Goal: Navigation & Orientation: Find specific page/section

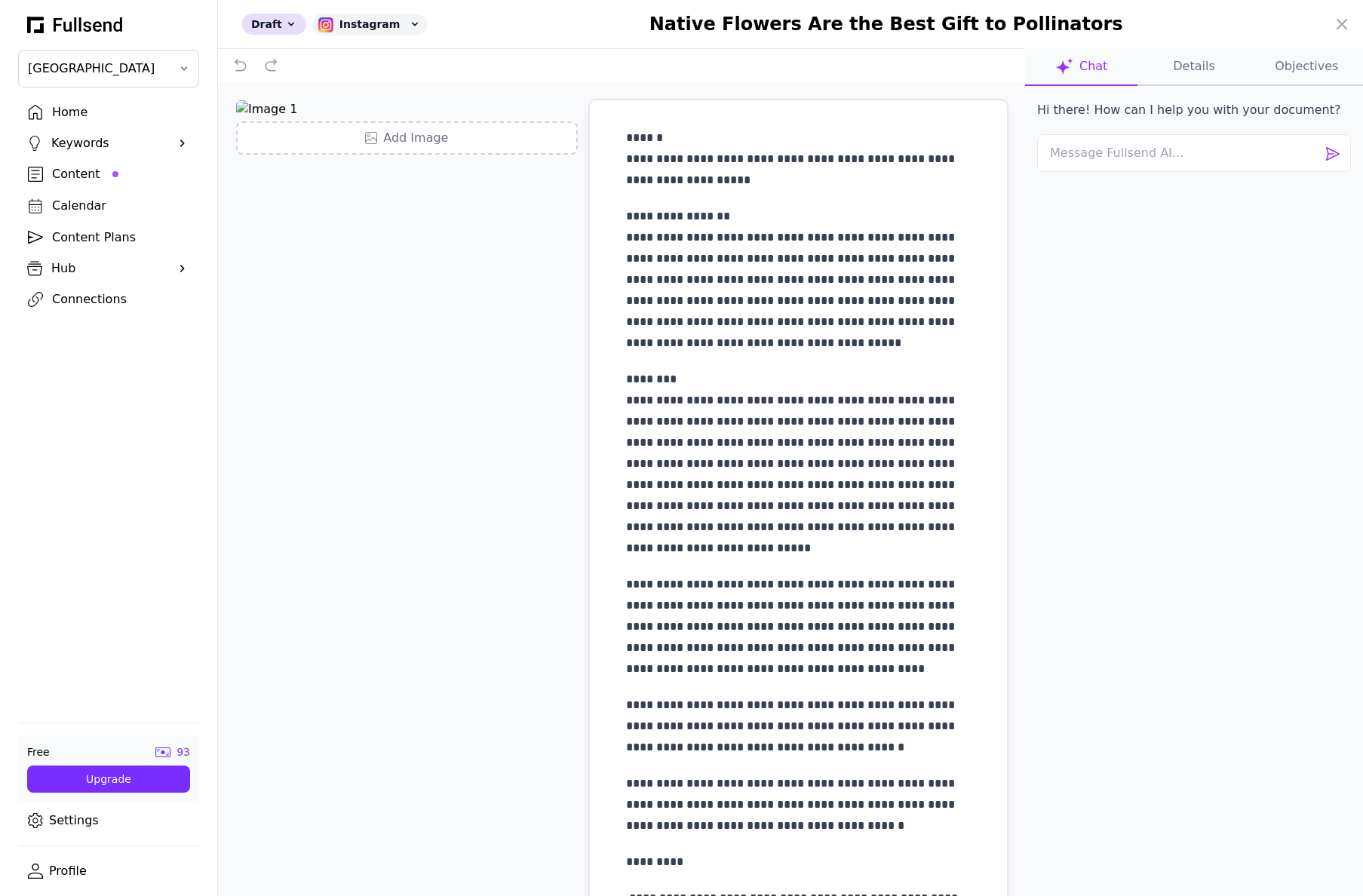
click at [70, 206] on div at bounding box center [681, 448] width 1363 height 896
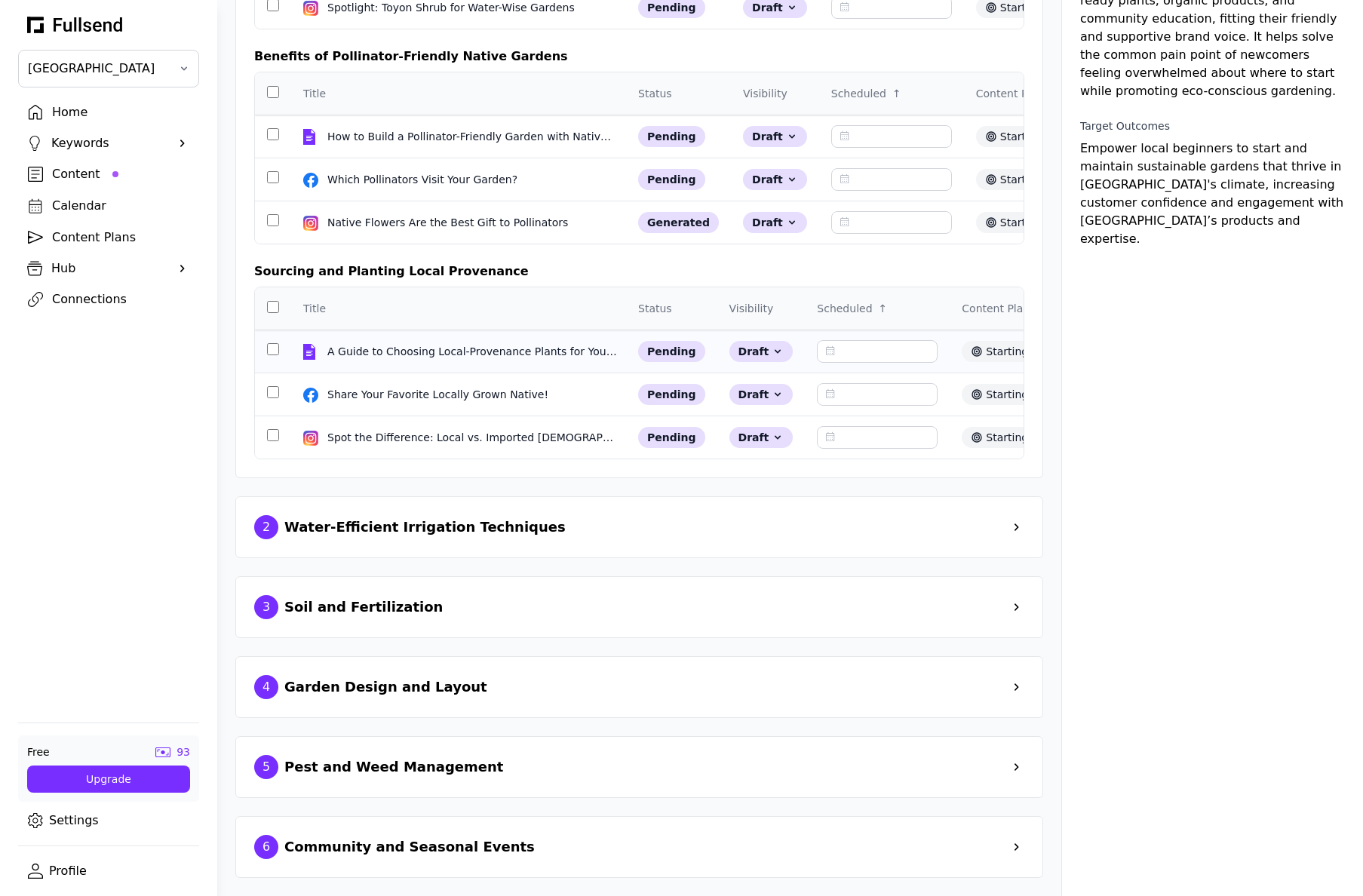
scroll to position [329, 0]
click at [1024, 527] on span at bounding box center [1017, 528] width 15 height 15
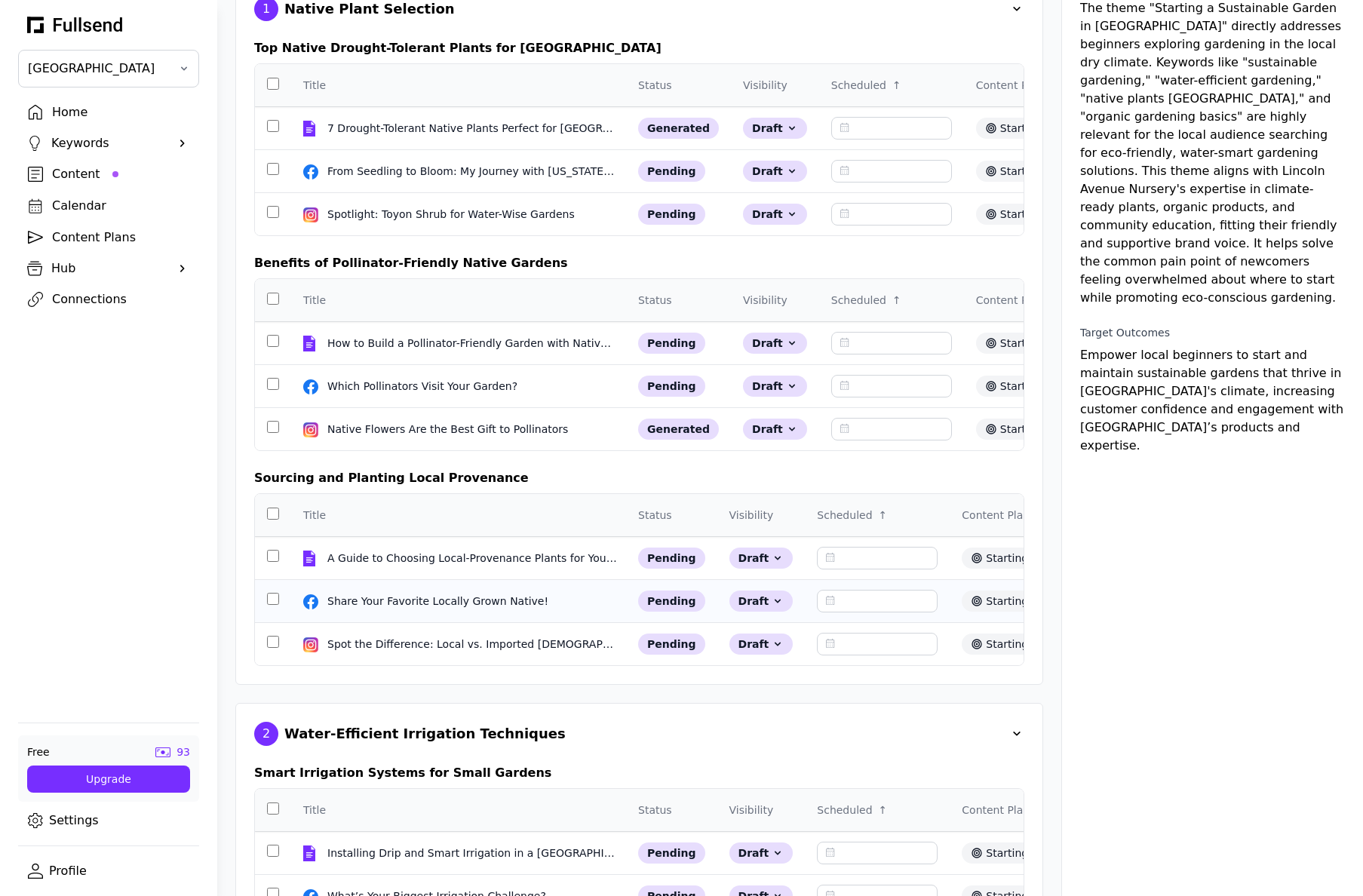
scroll to position [0, 0]
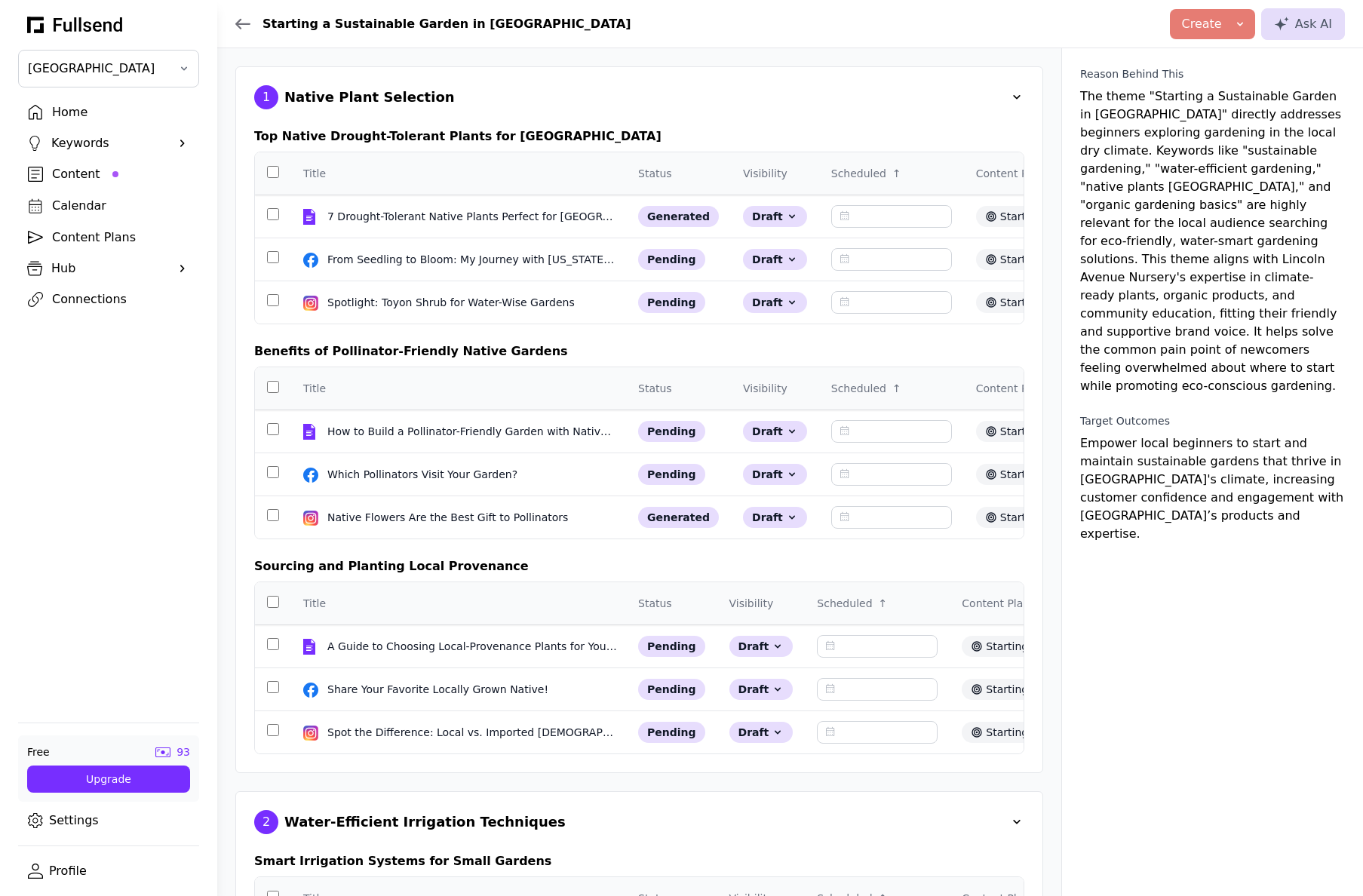
click at [79, 209] on div "Calendar" at bounding box center [120, 205] width 137 height 18
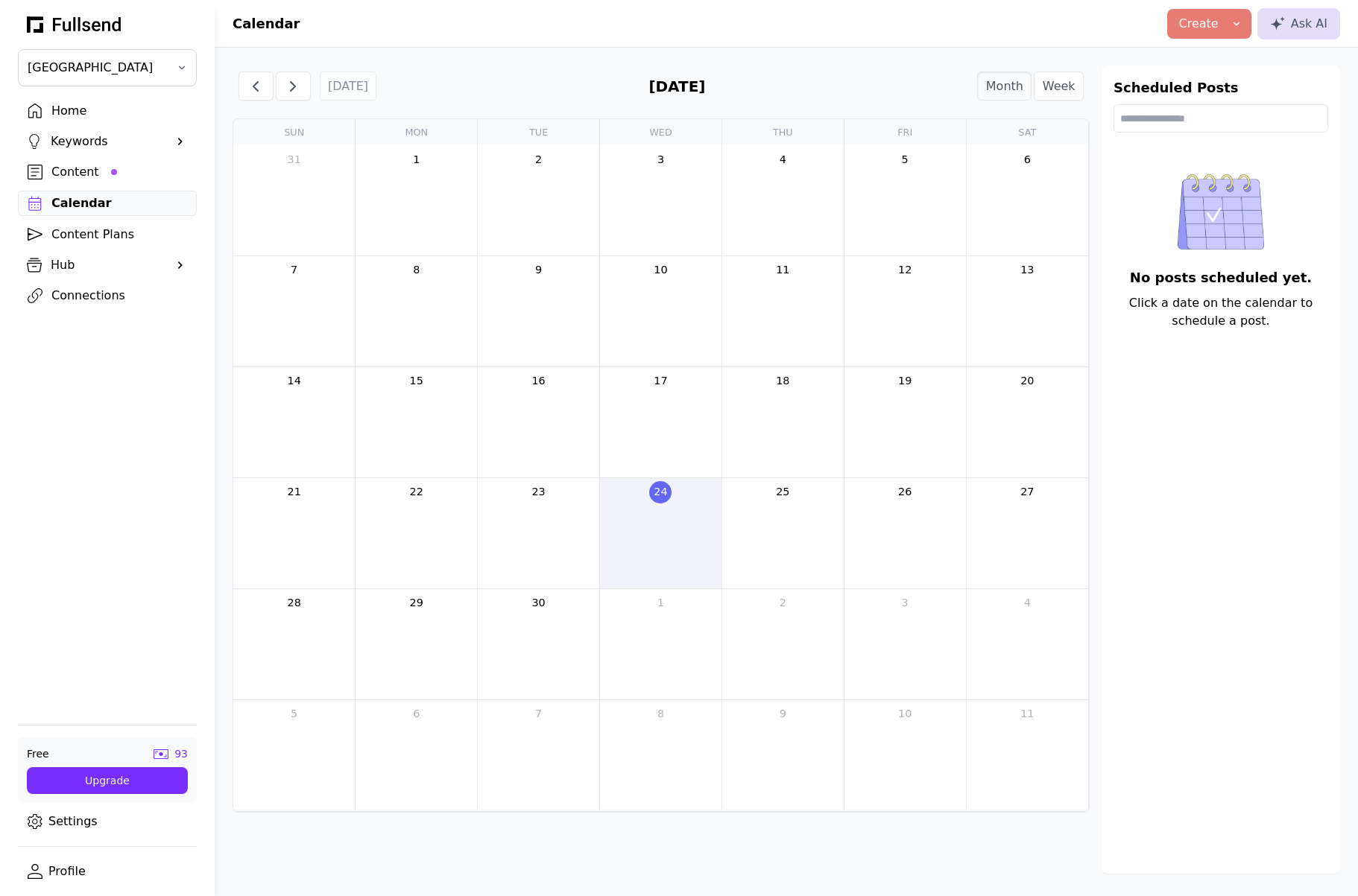
click at [93, 819] on link "Settings" at bounding box center [107, 822] width 179 height 25
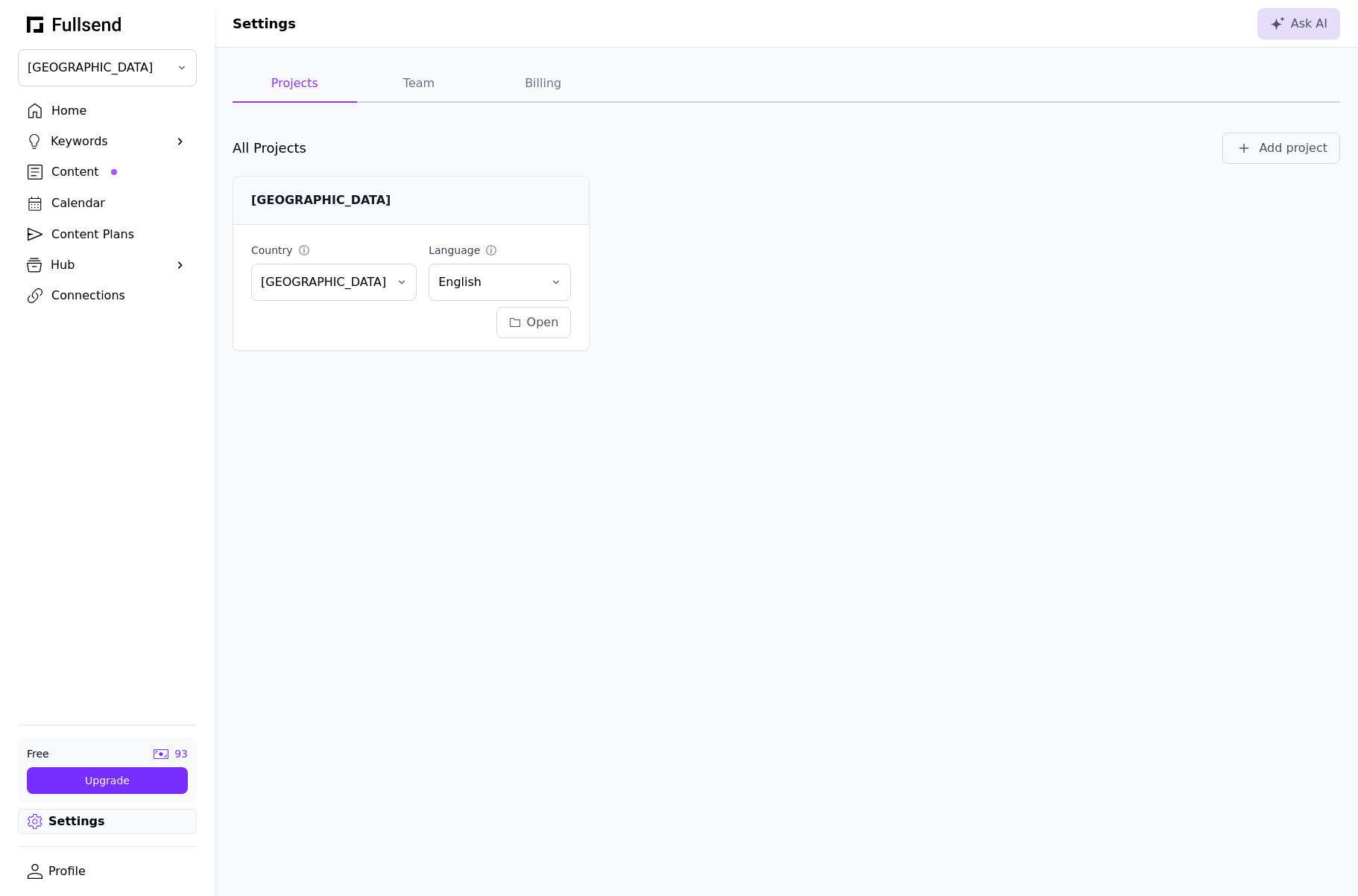
click at [430, 83] on button "Team" at bounding box center [420, 84] width 125 height 37
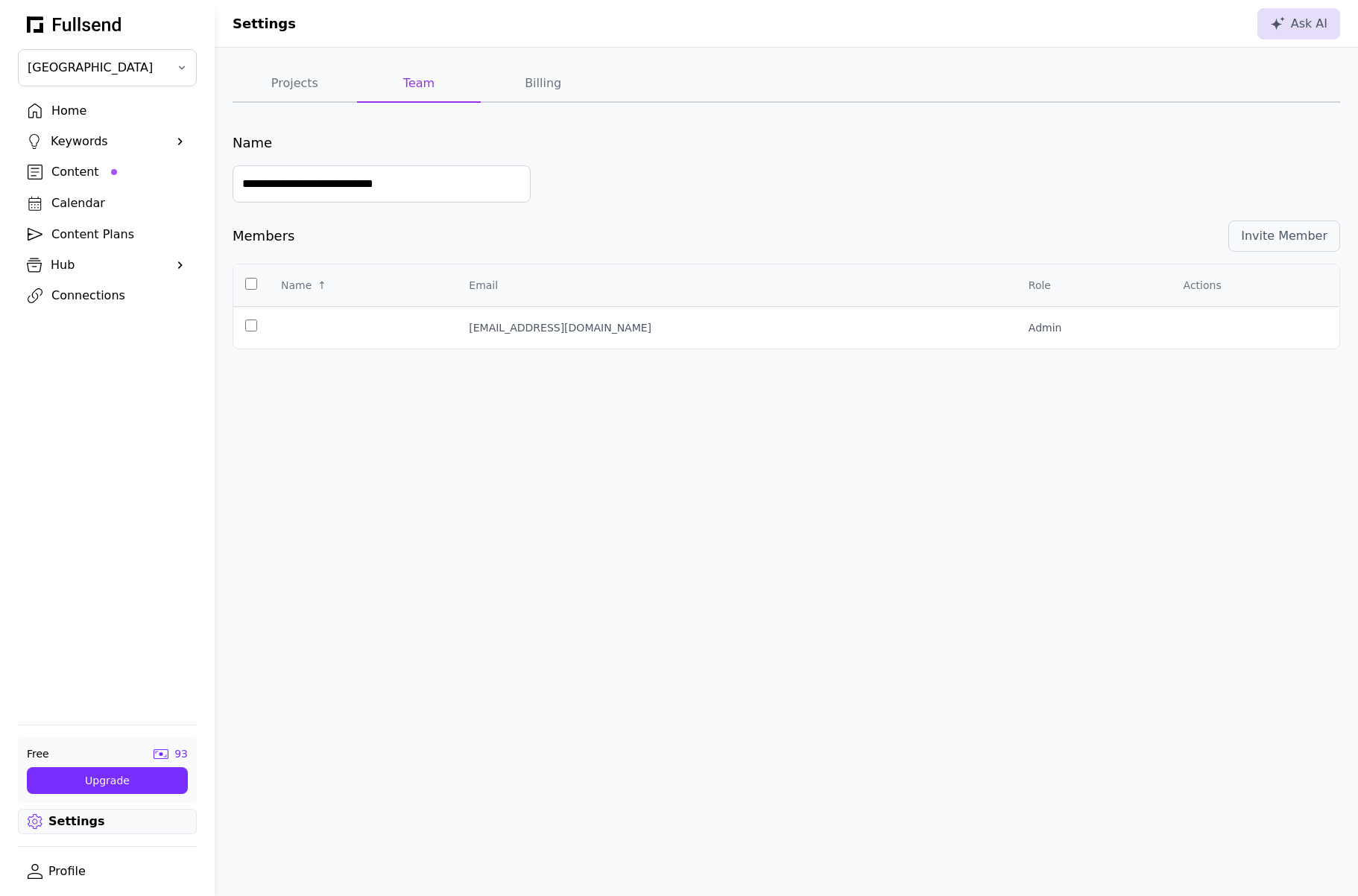
click at [59, 109] on div "Home" at bounding box center [119, 110] width 136 height 18
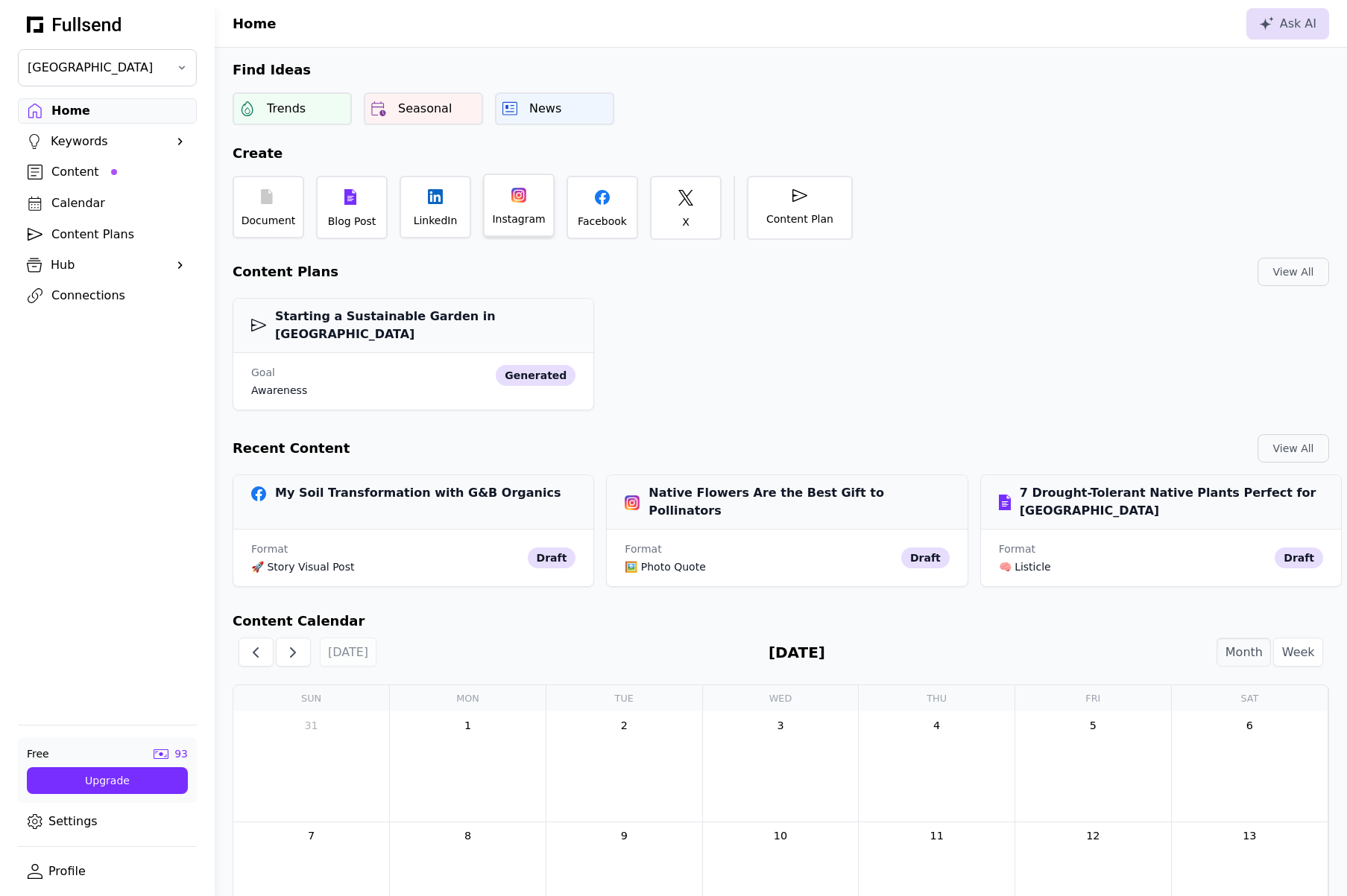
click at [521, 195] on div at bounding box center [519, 195] width 15 height 15
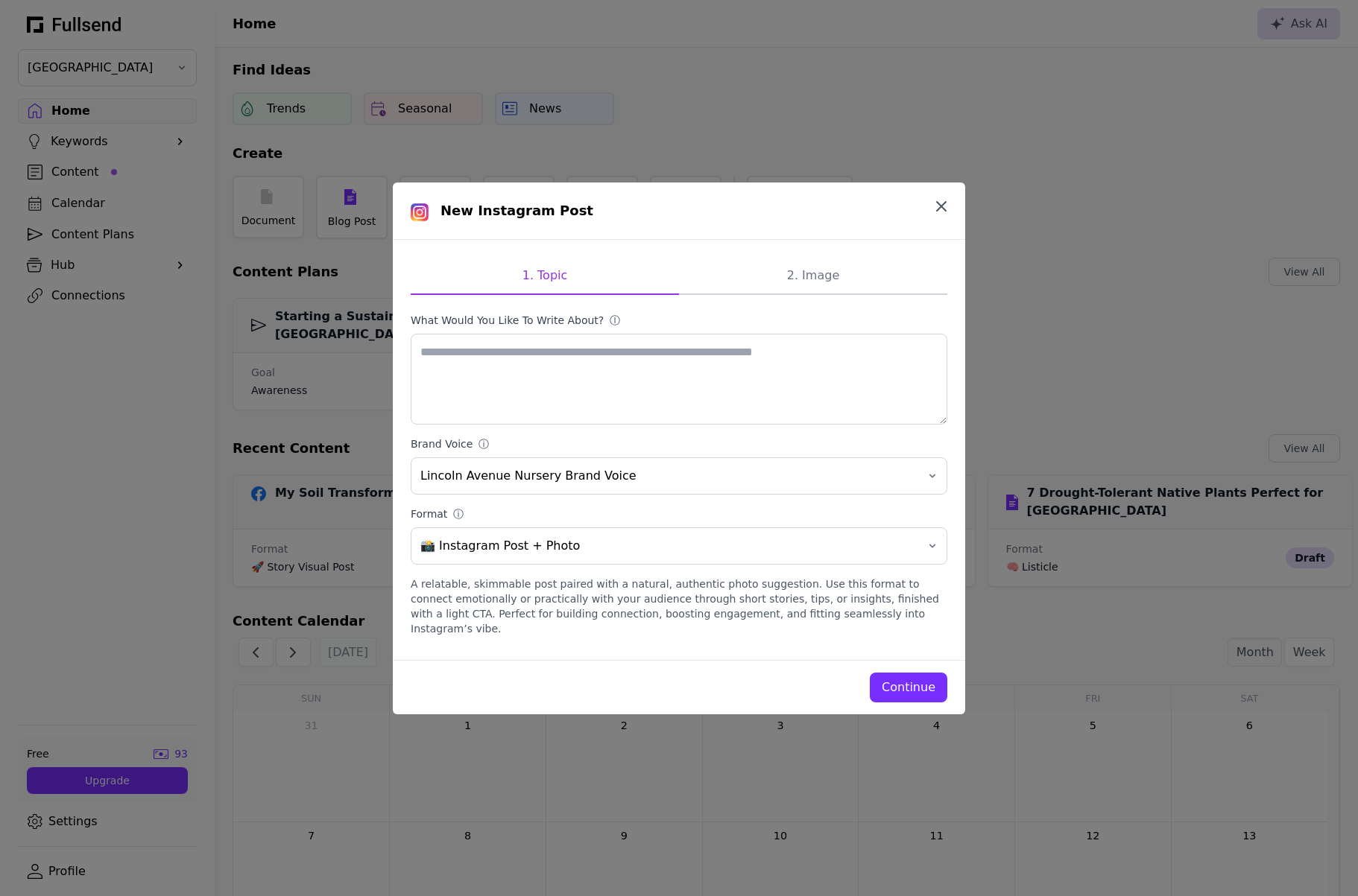
click at [944, 210] on icon "button" at bounding box center [941, 206] width 9 height 9
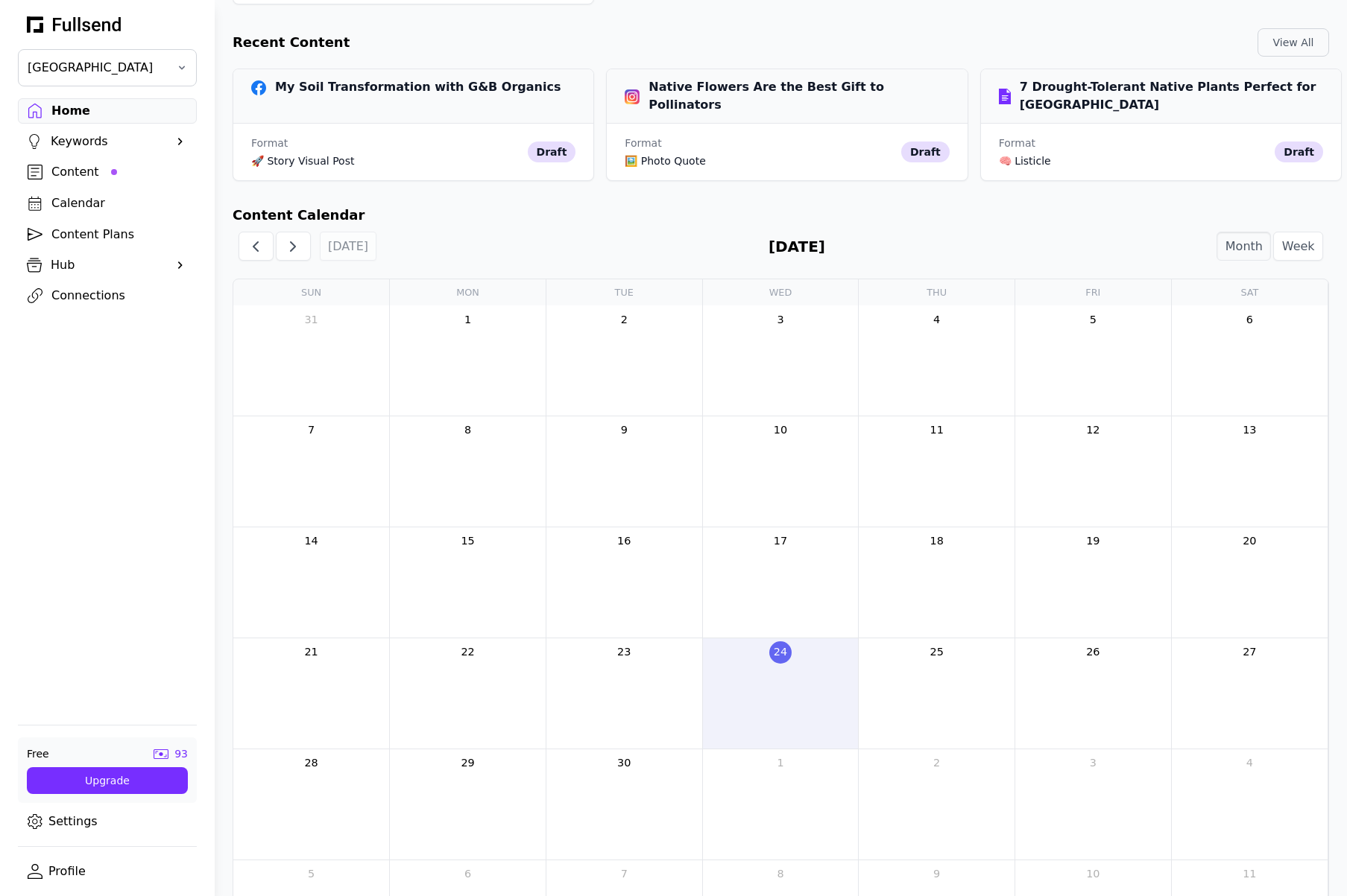
scroll to position [483, 0]
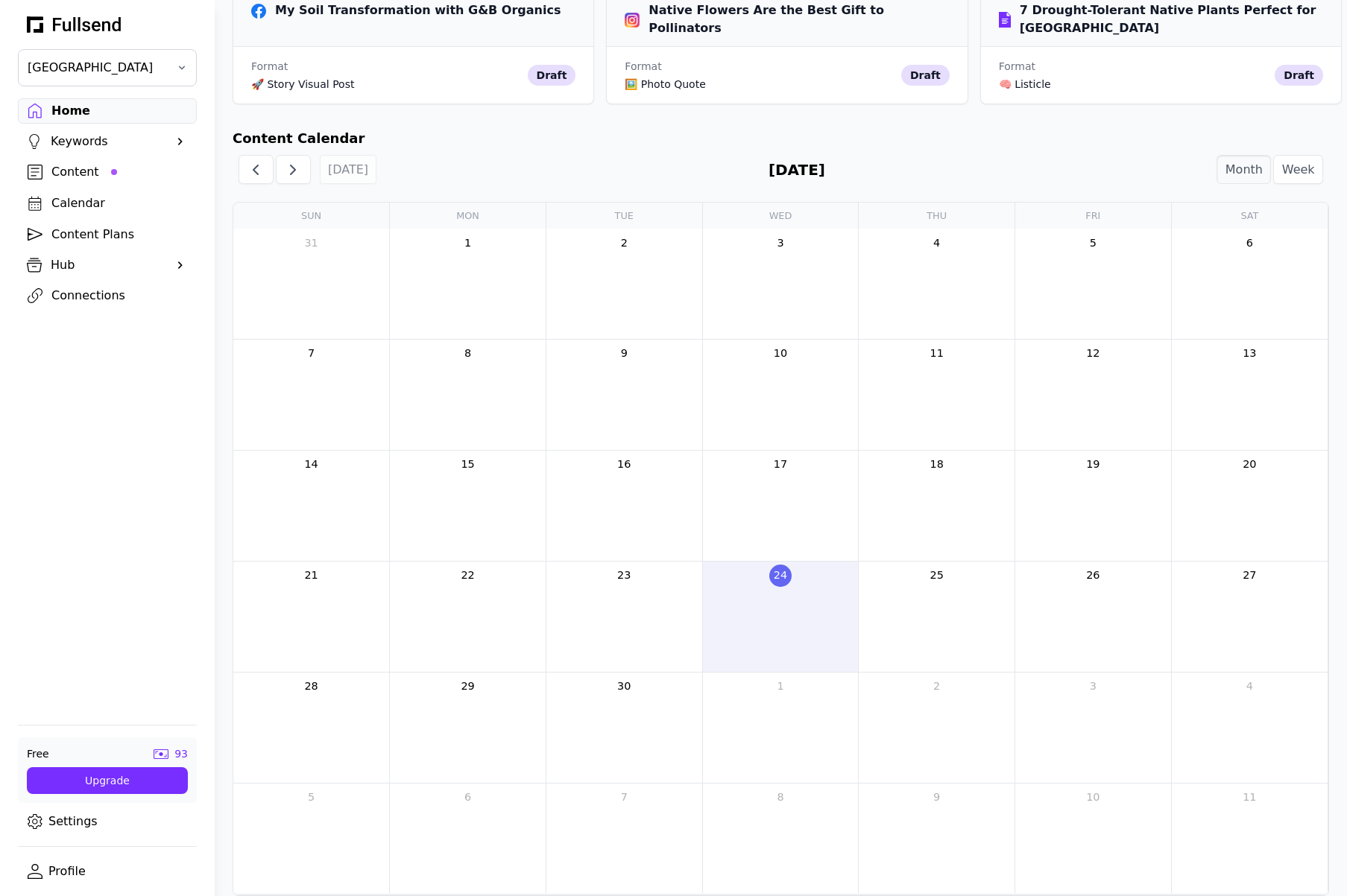
click at [1096, 565] on link "26" at bounding box center [1093, 576] width 23 height 23
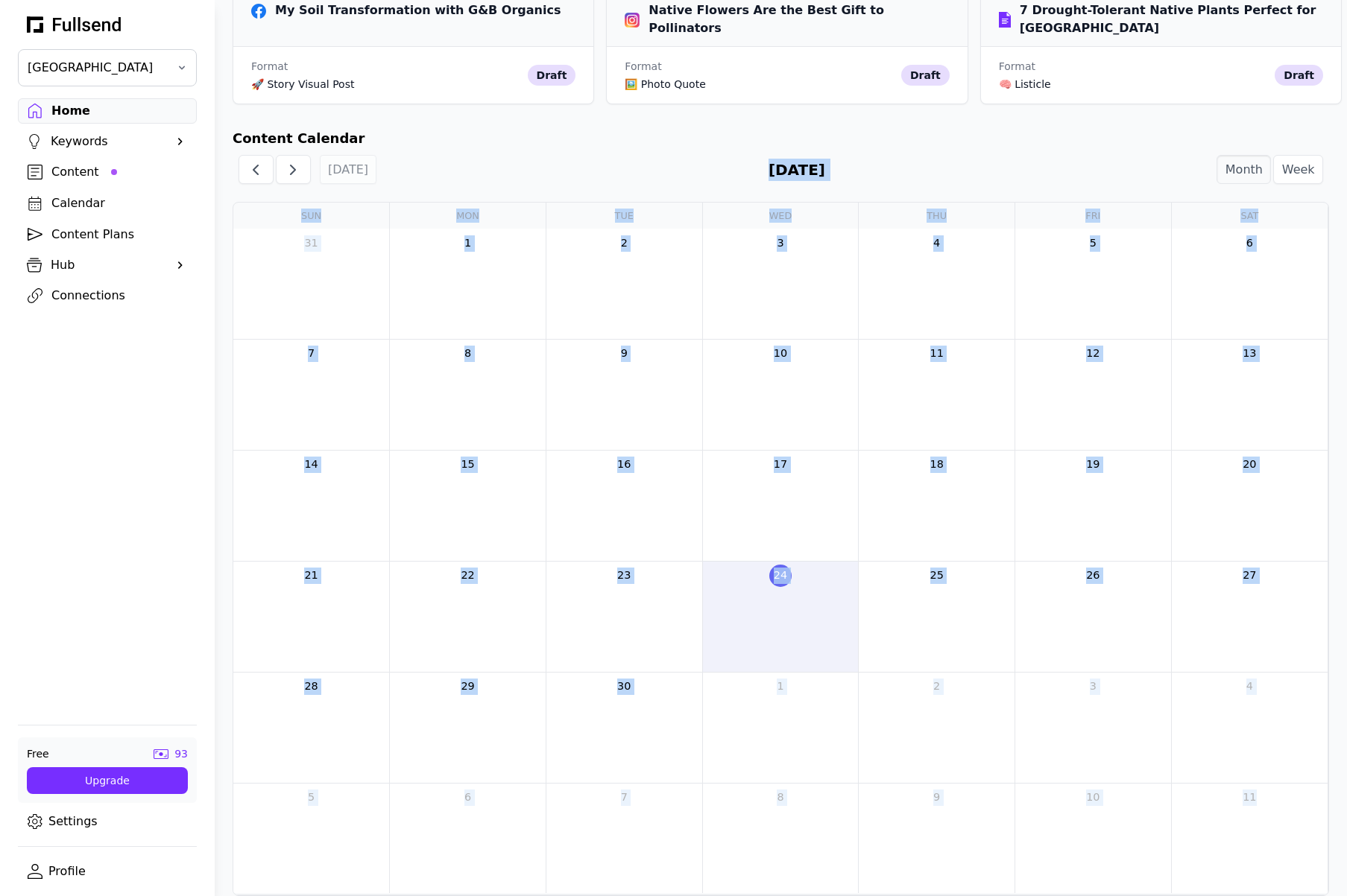
click at [1093, 595] on div "26" at bounding box center [1093, 616] width 156 height 110
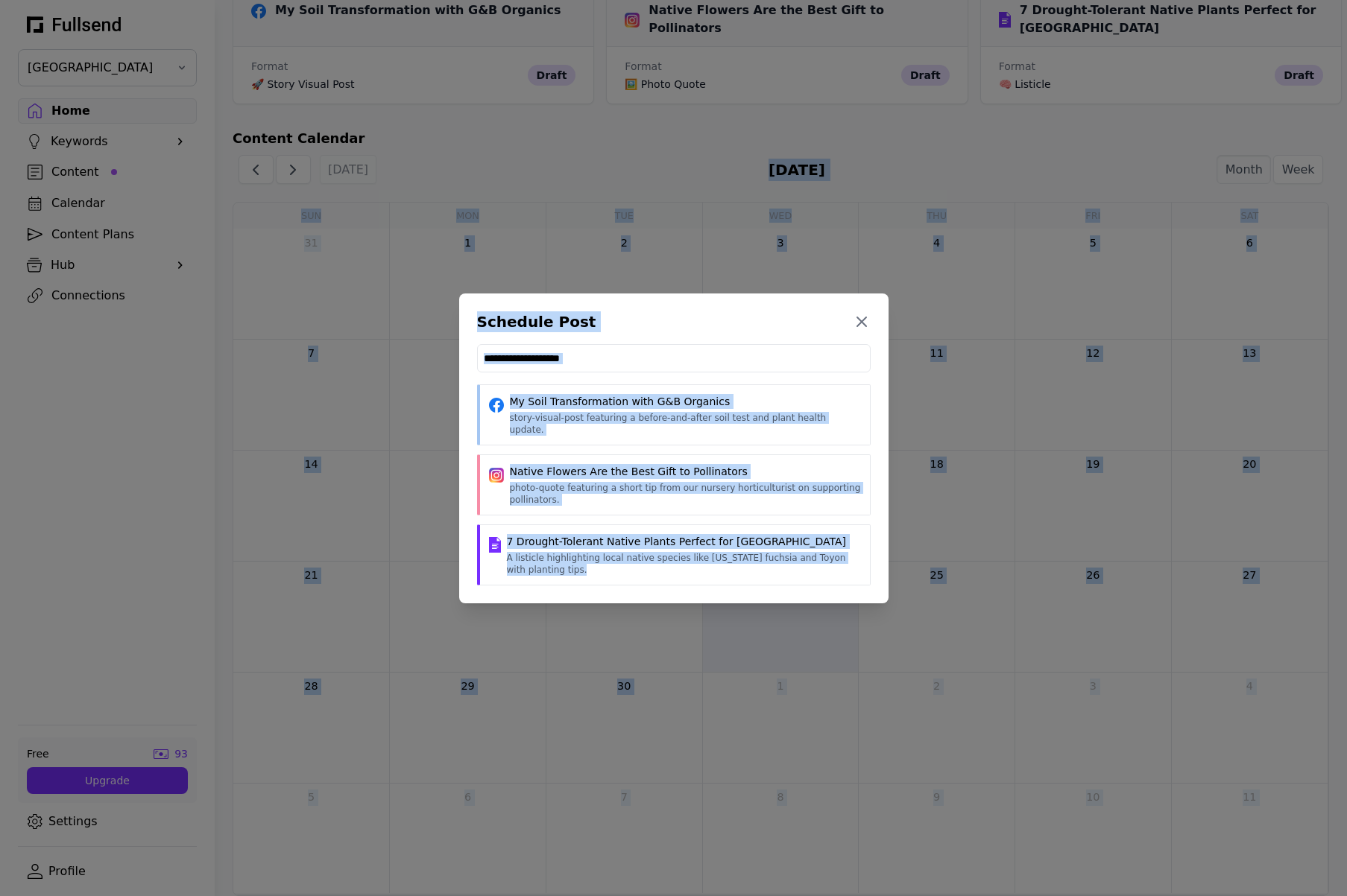
click at [1093, 595] on div "Schedule Post Close My Soil Transformation with G&B Organics story-visual-post …" at bounding box center [673, 448] width 1347 height 896
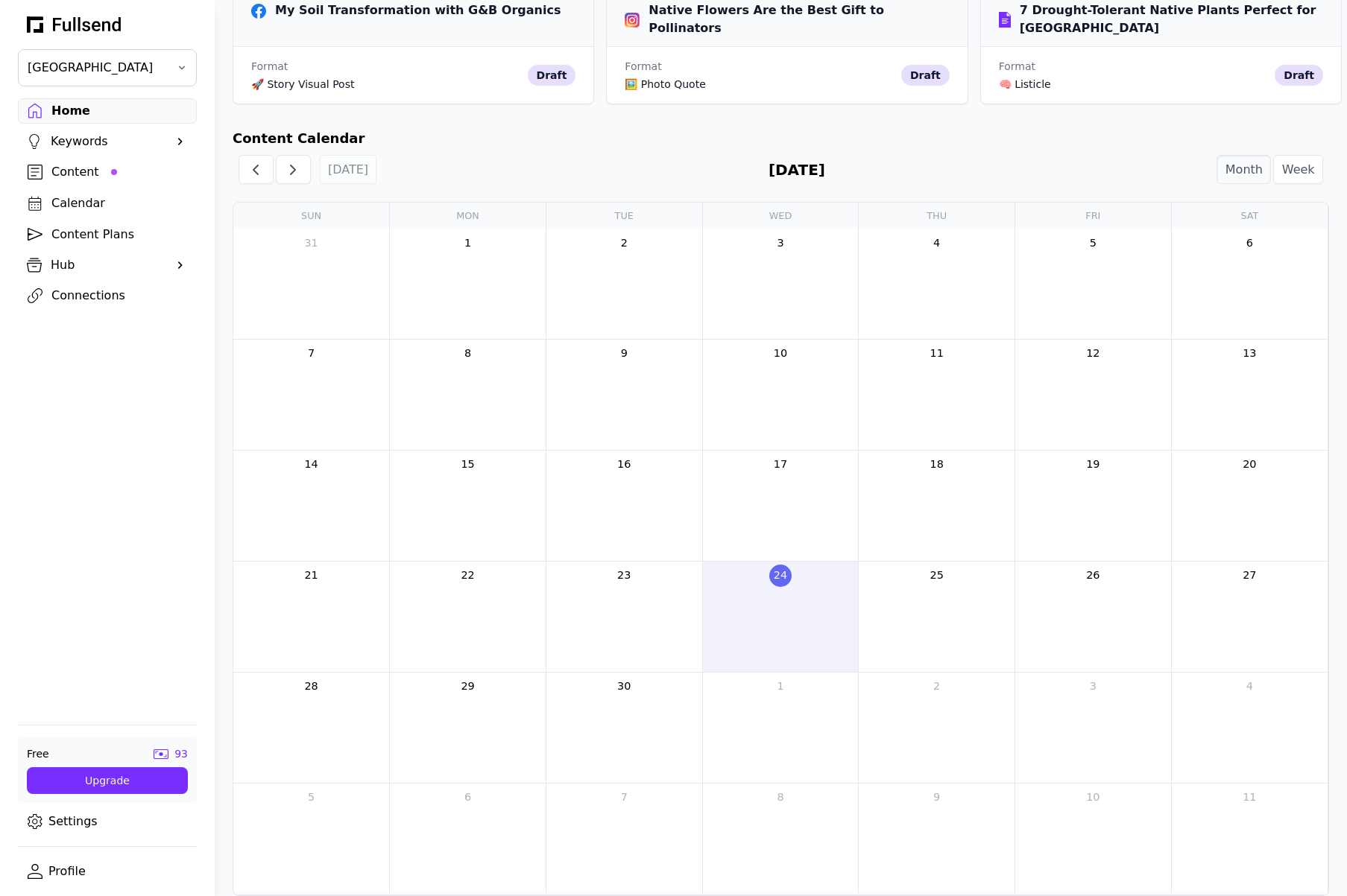
click at [1093, 595] on div "26" at bounding box center [1093, 616] width 156 height 110
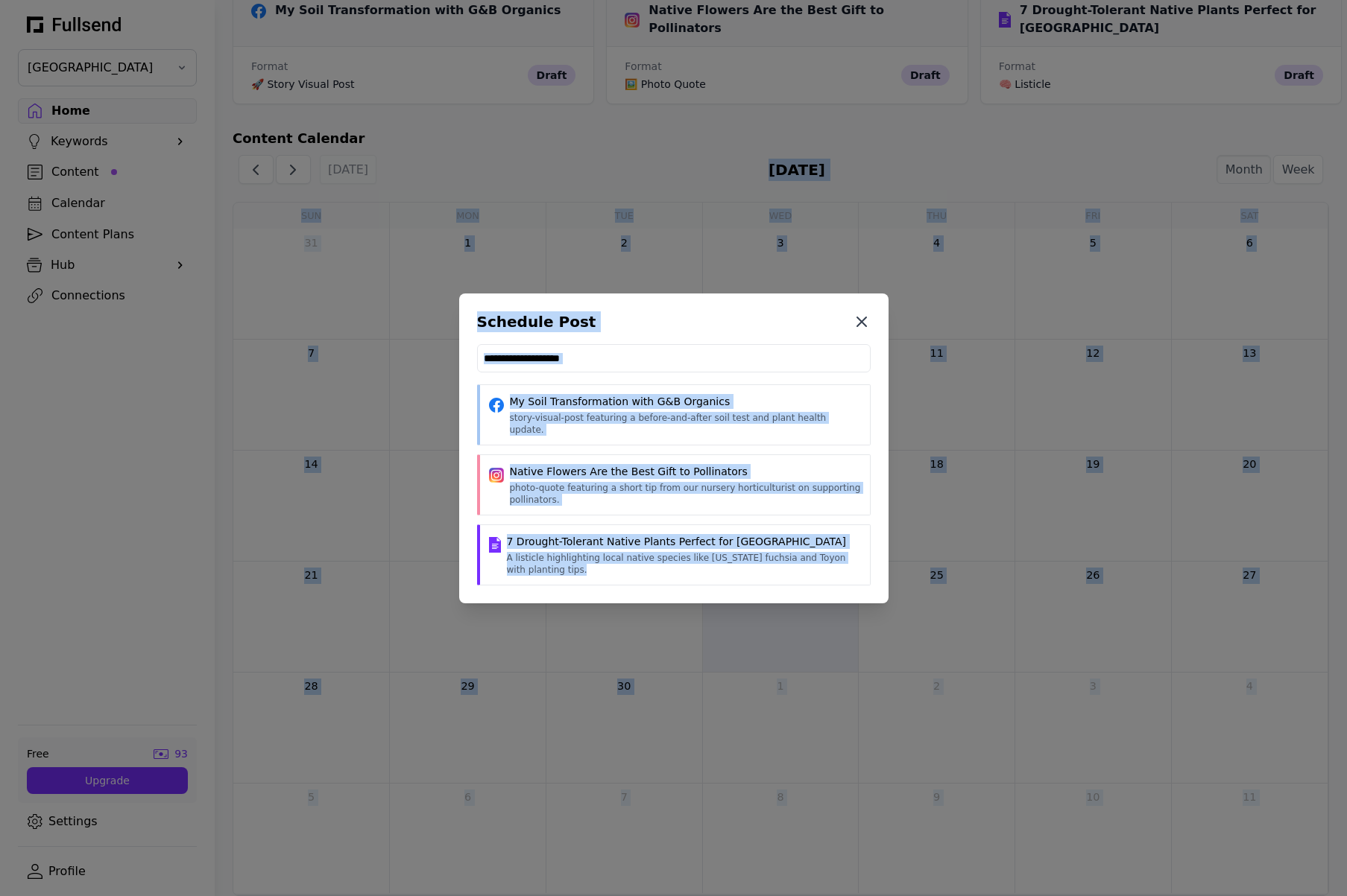
click at [861, 327] on icon at bounding box center [861, 322] width 9 height 9
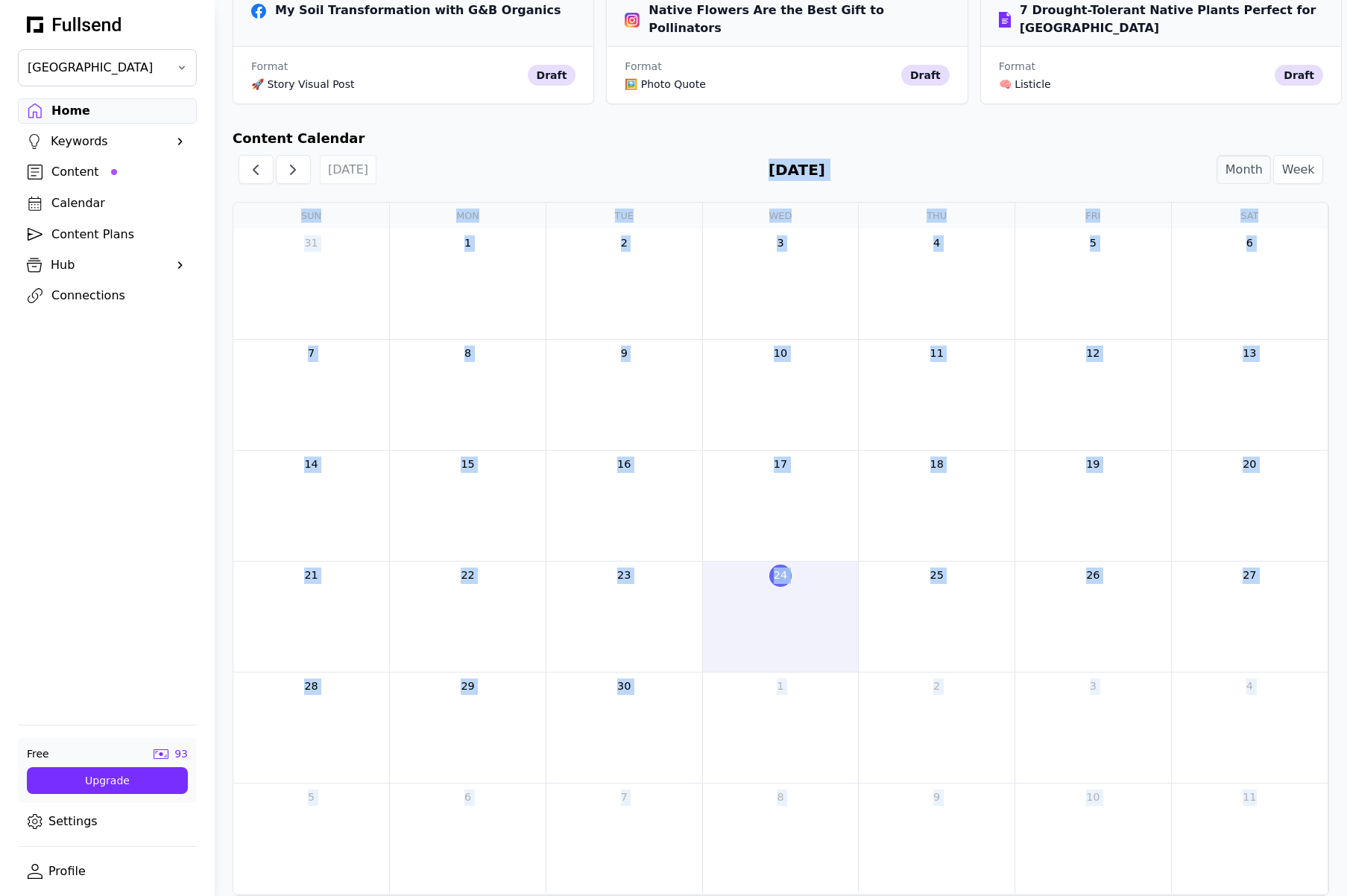
click at [90, 301] on div "Connections" at bounding box center [119, 296] width 136 height 18
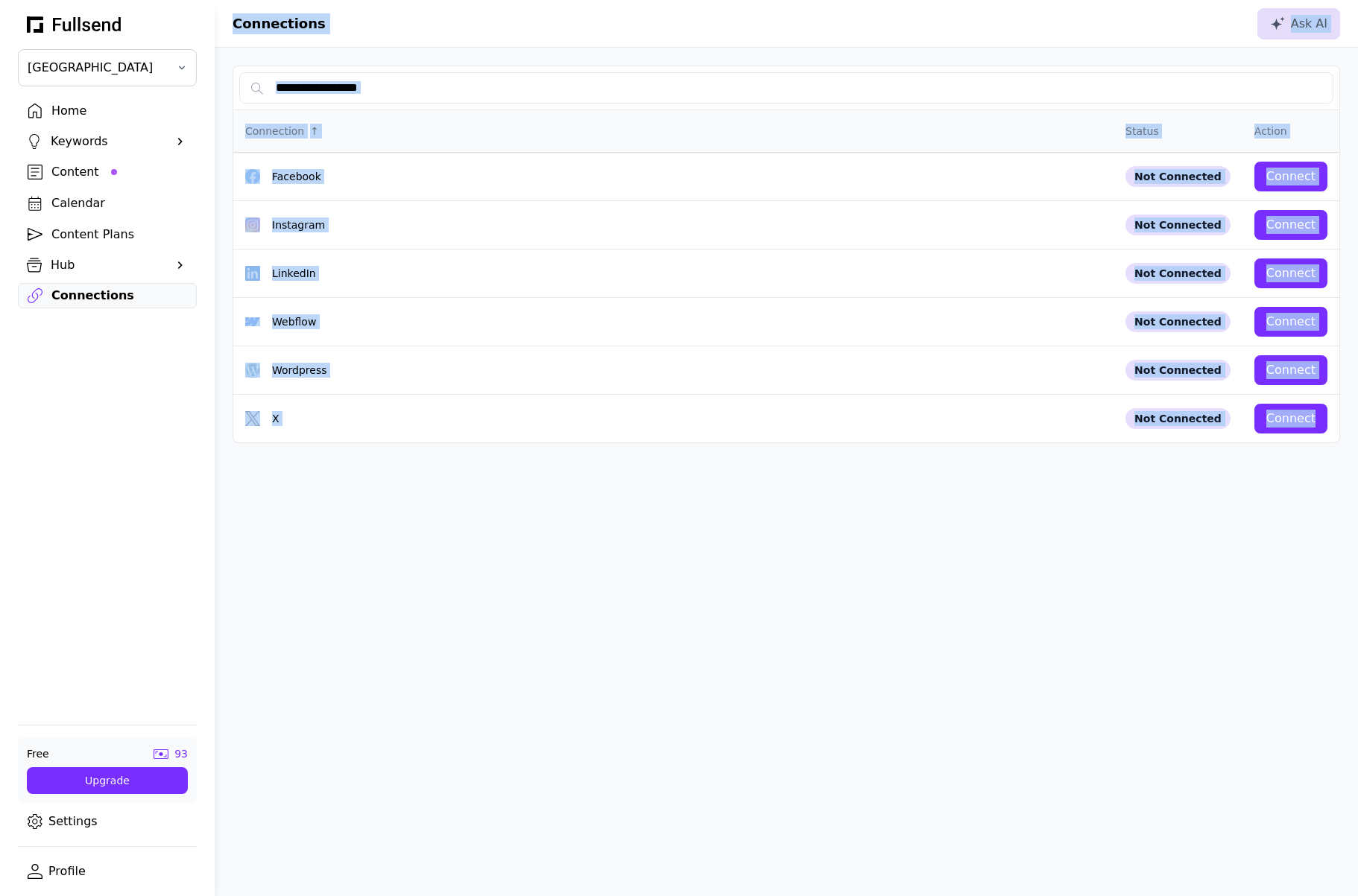
click at [665, 606] on div "Connections Ask AI Connection ↑ Status Action Facebook Not Connected Connect In…" at bounding box center [786, 448] width 1143 height 896
